Goal: Information Seeking & Learning: Learn about a topic

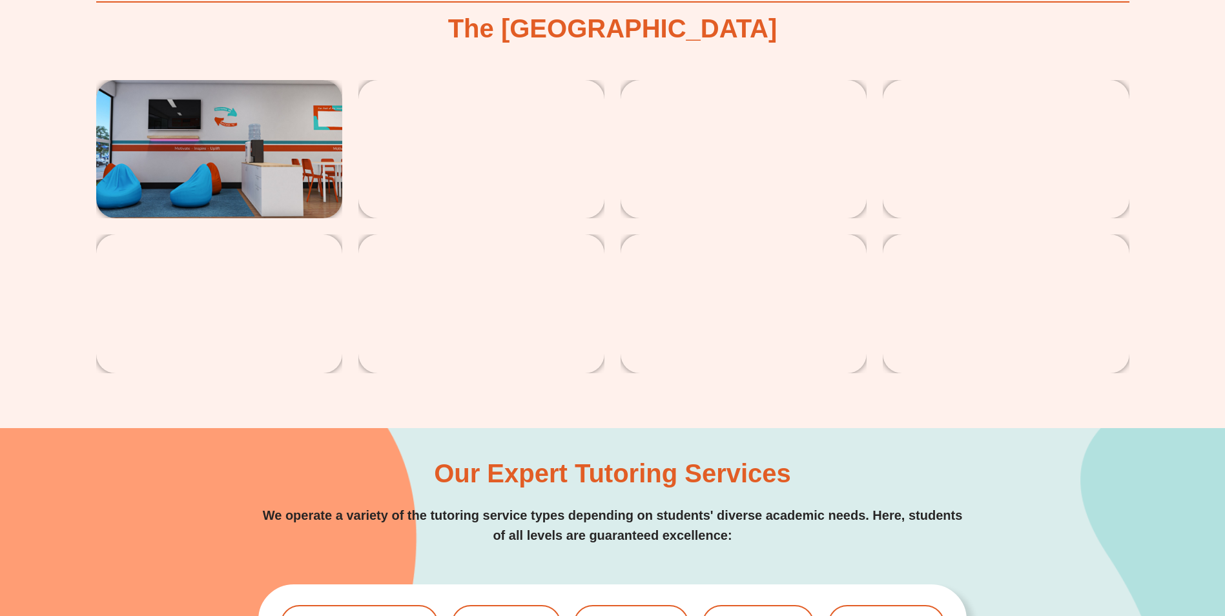
scroll to position [2583, 0]
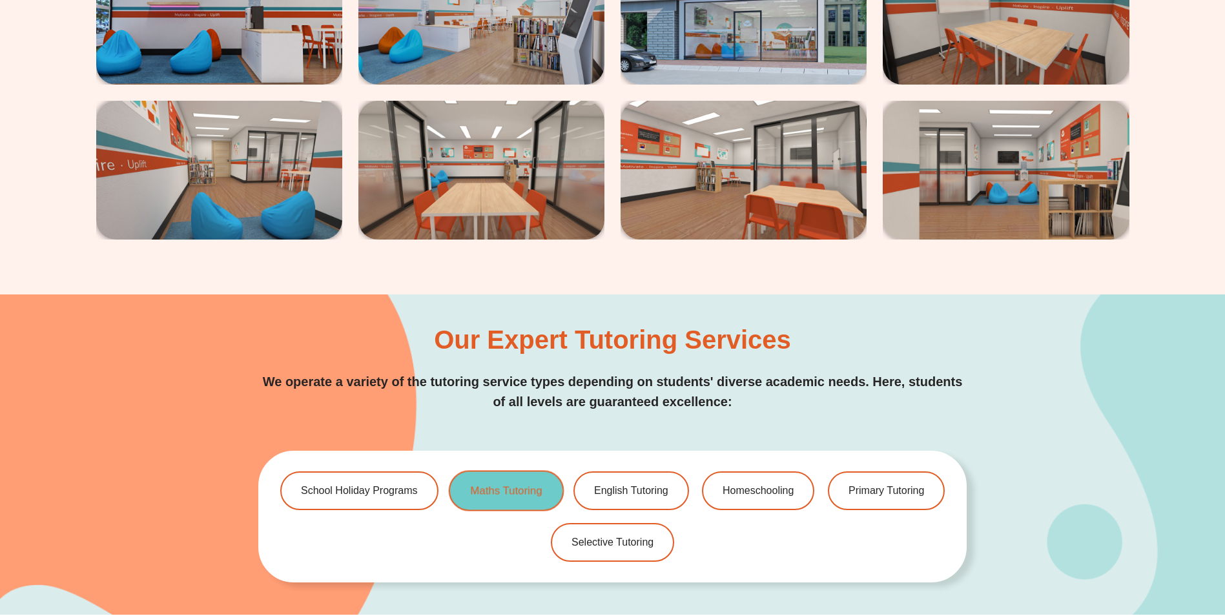
click at [513, 491] on span "Maths Tutoring" at bounding box center [506, 491] width 72 height 11
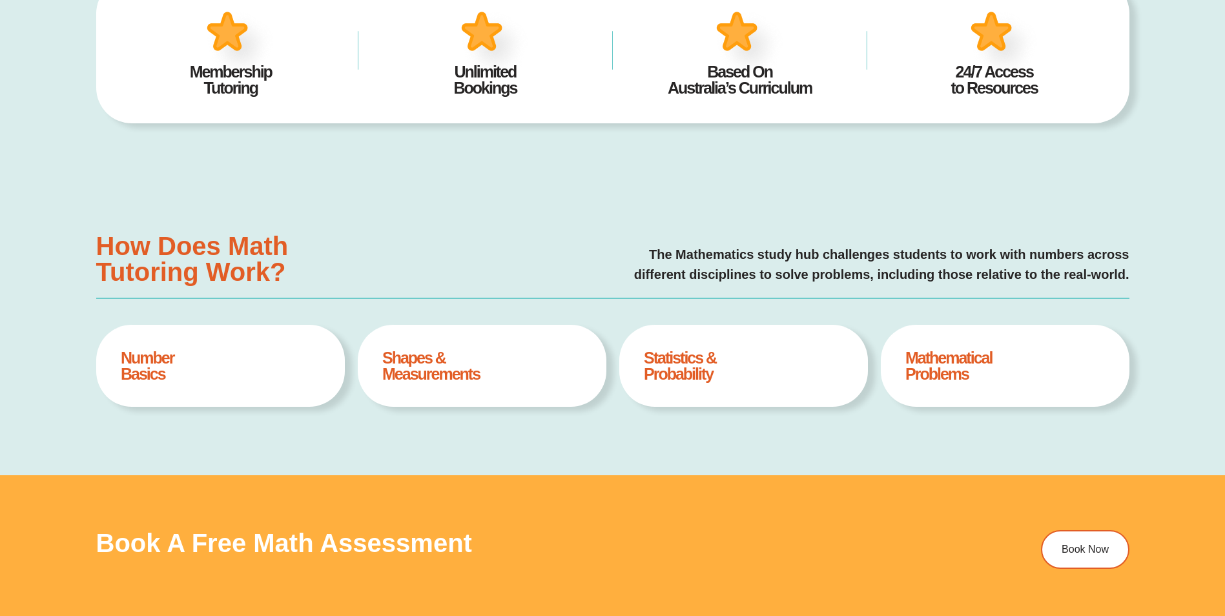
type input "*"
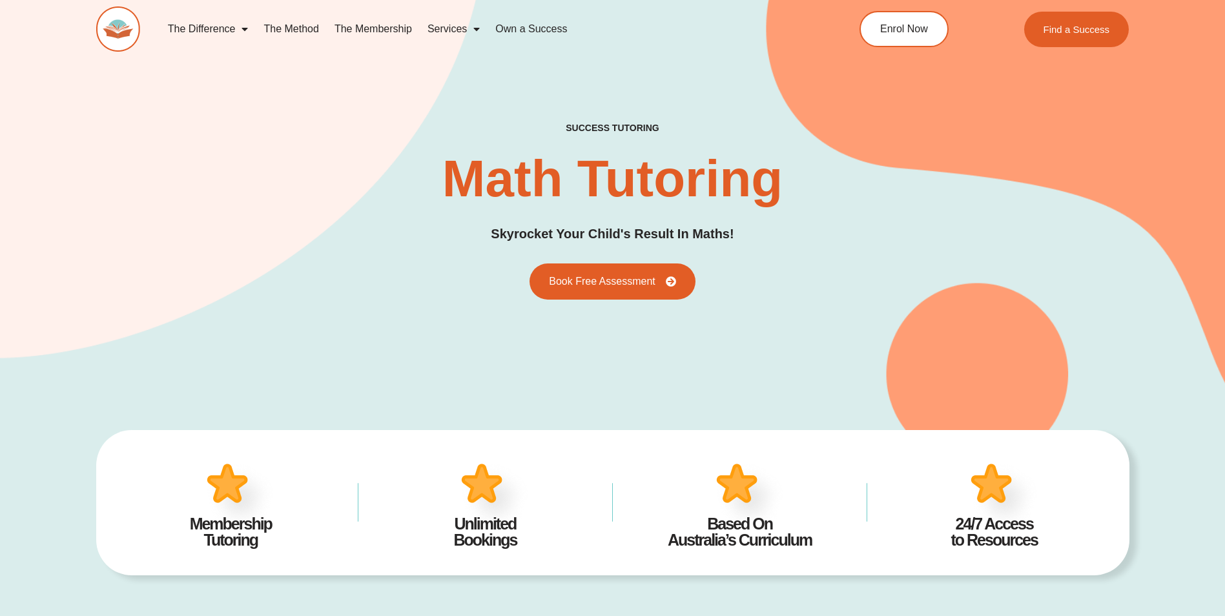
click at [292, 29] on link "The Method" at bounding box center [291, 29] width 70 height 30
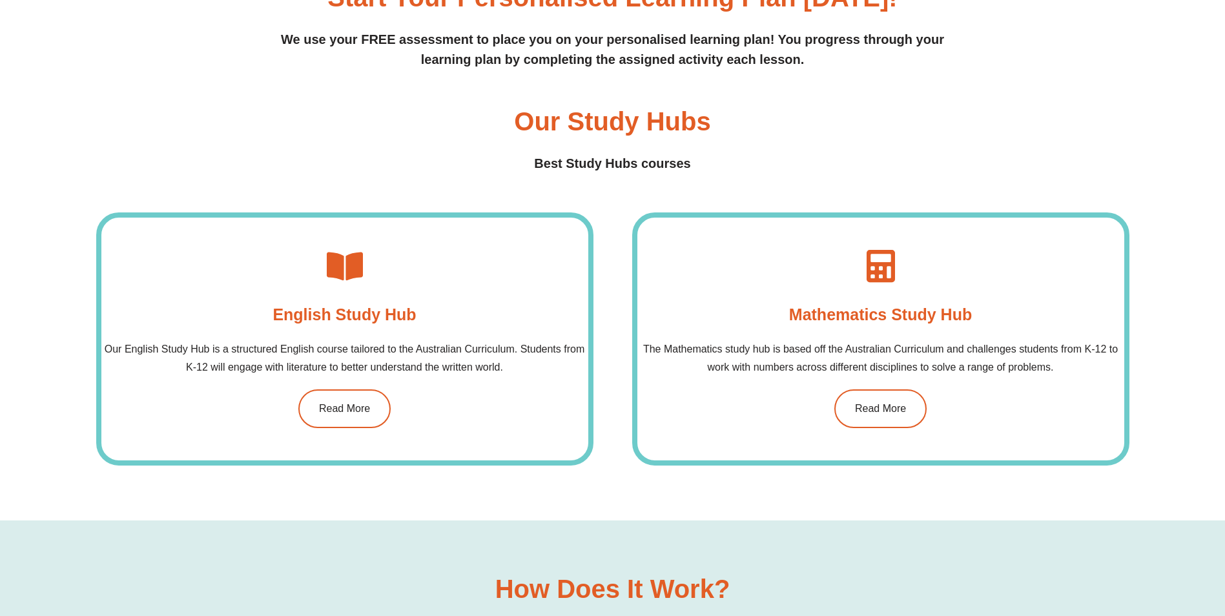
scroll to position [968, 0]
click at [905, 406] on span "Read More" at bounding box center [881, 408] width 54 height 11
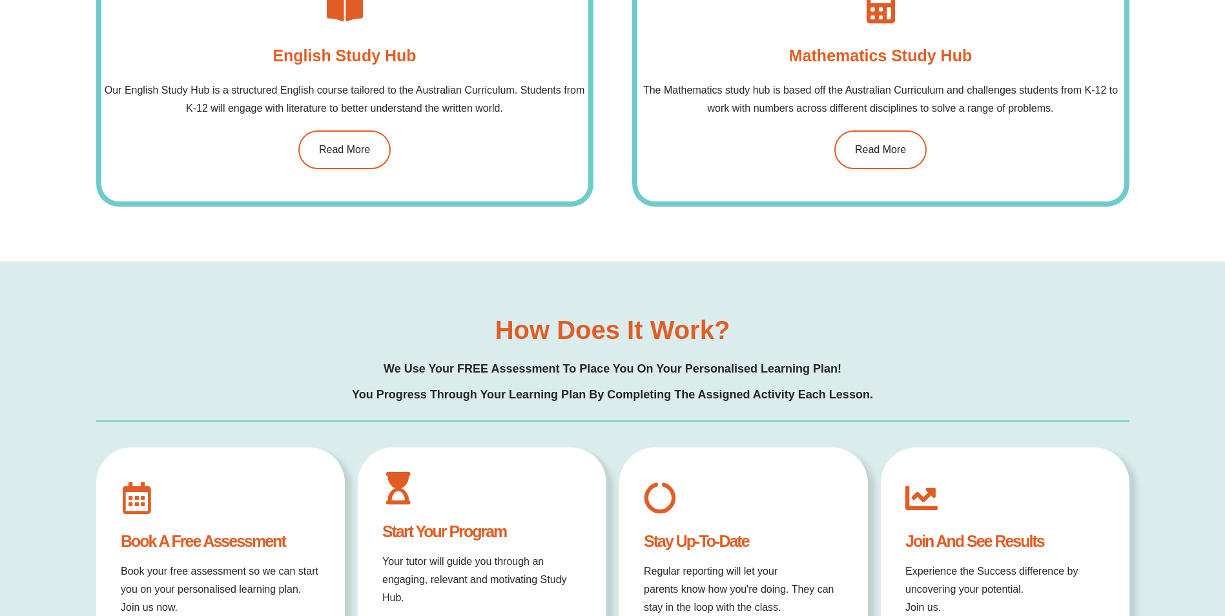
scroll to position [1420, 0]
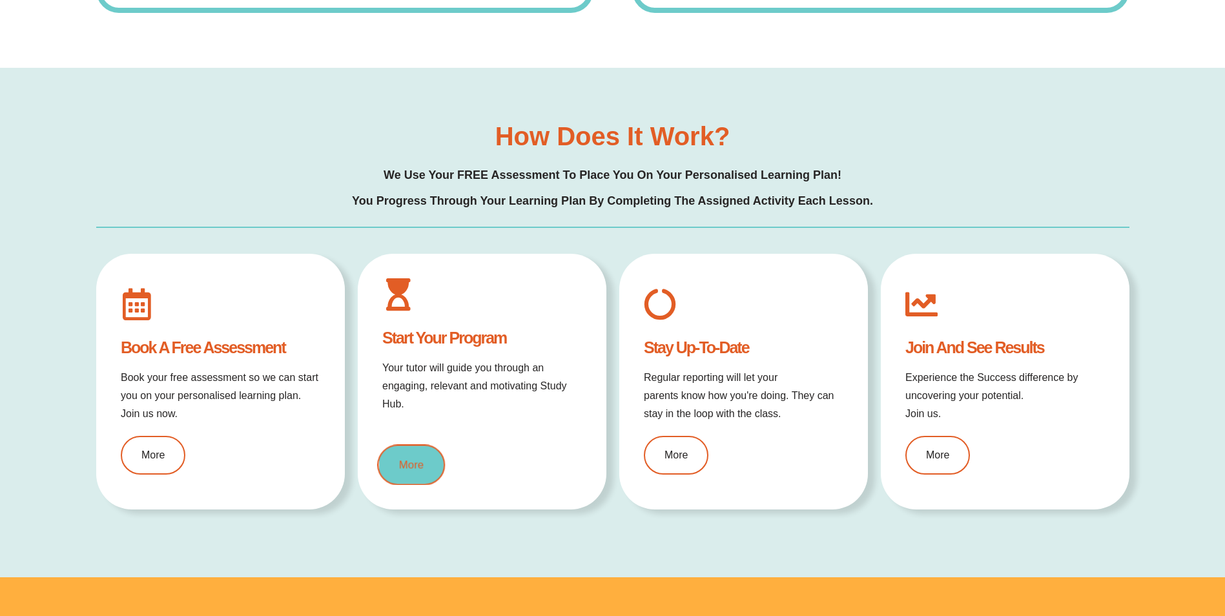
click at [403, 467] on span "More" at bounding box center [411, 465] width 25 height 11
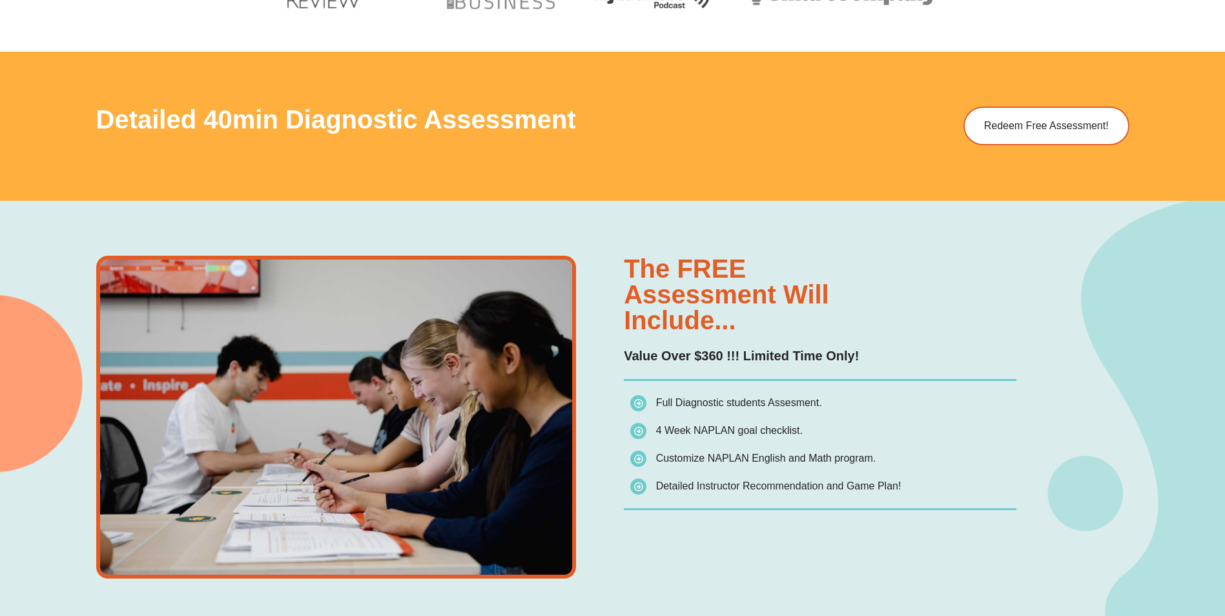
scroll to position [387, 0]
